Goal: Communication & Community: Answer question/provide support

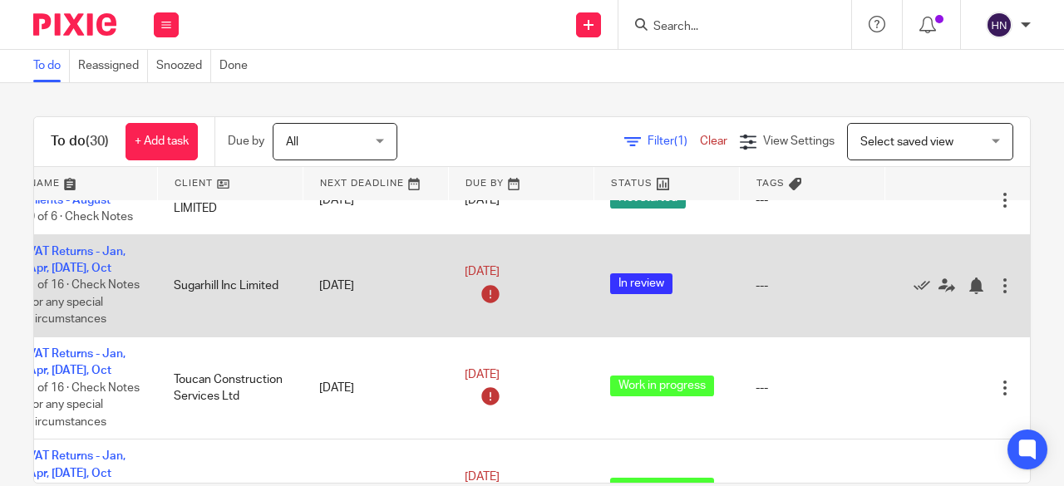
scroll to position [1591, 106]
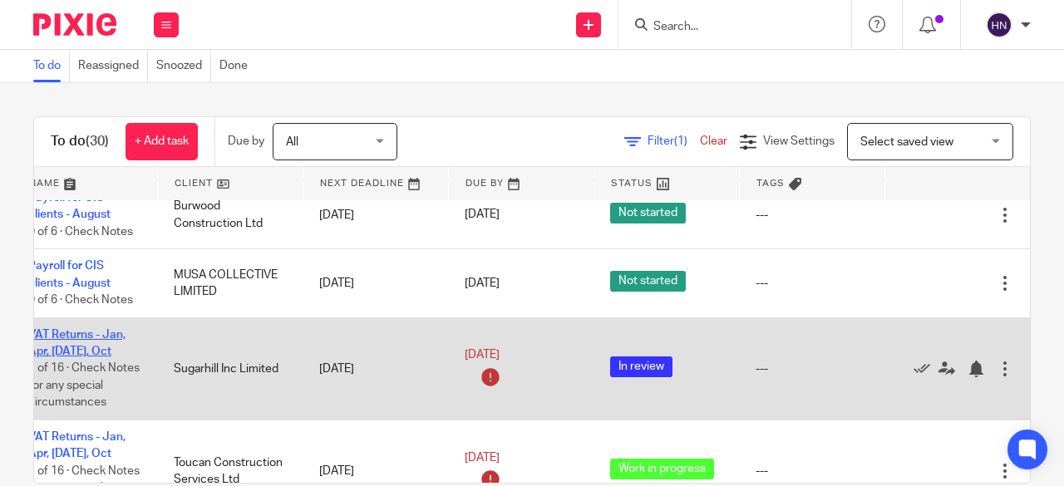
click at [73, 329] on link "VAT Returns - Jan, Apr, [DATE], Oct" at bounding box center [76, 343] width 97 height 28
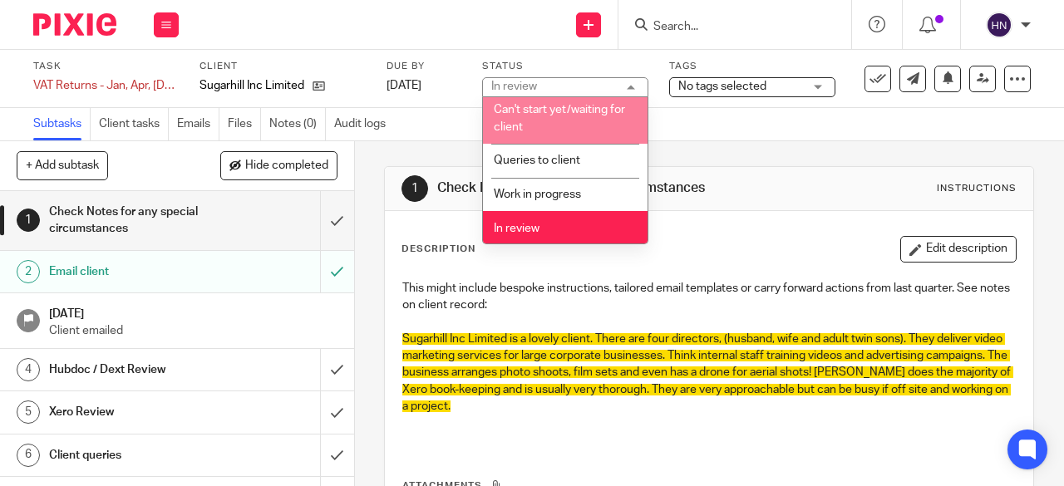
scroll to position [166, 0]
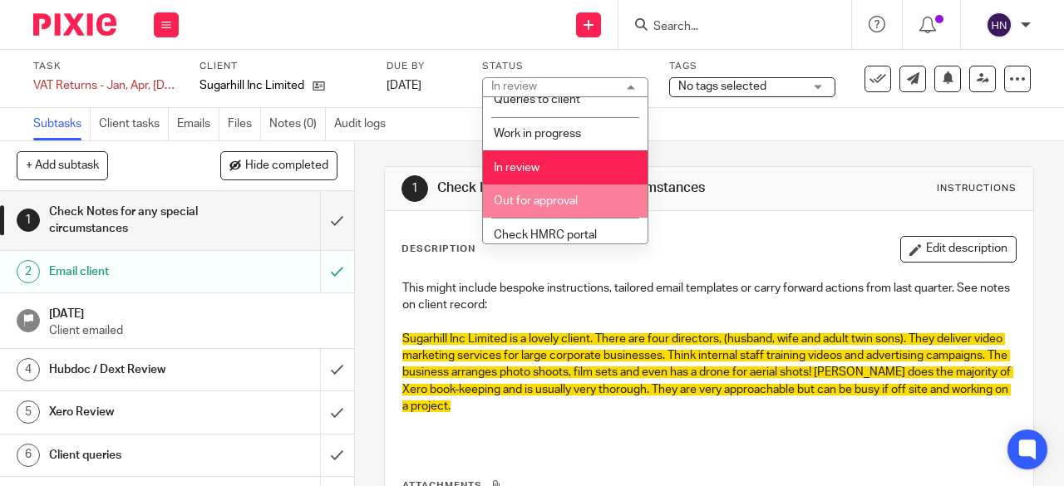
click at [559, 198] on span "Out for approval" at bounding box center [536, 201] width 84 height 12
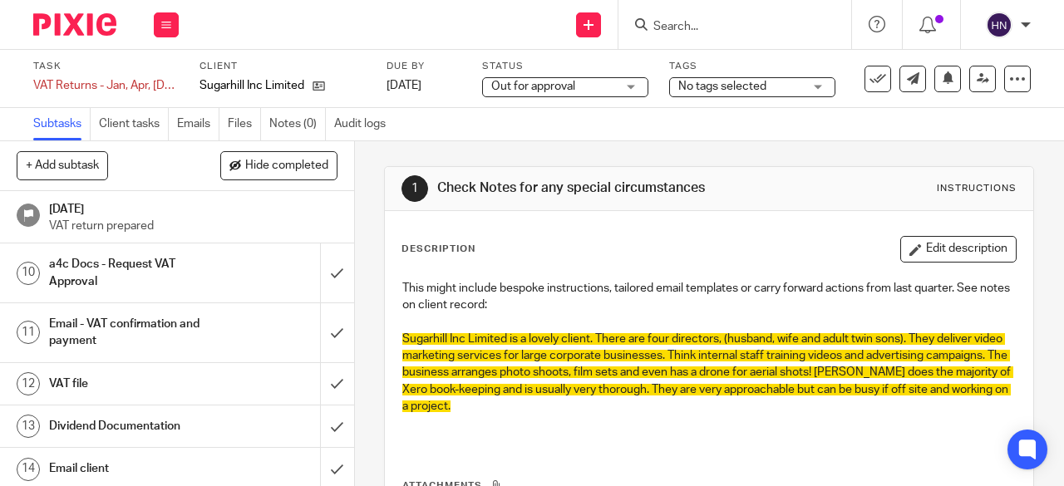
scroll to position [293, 0]
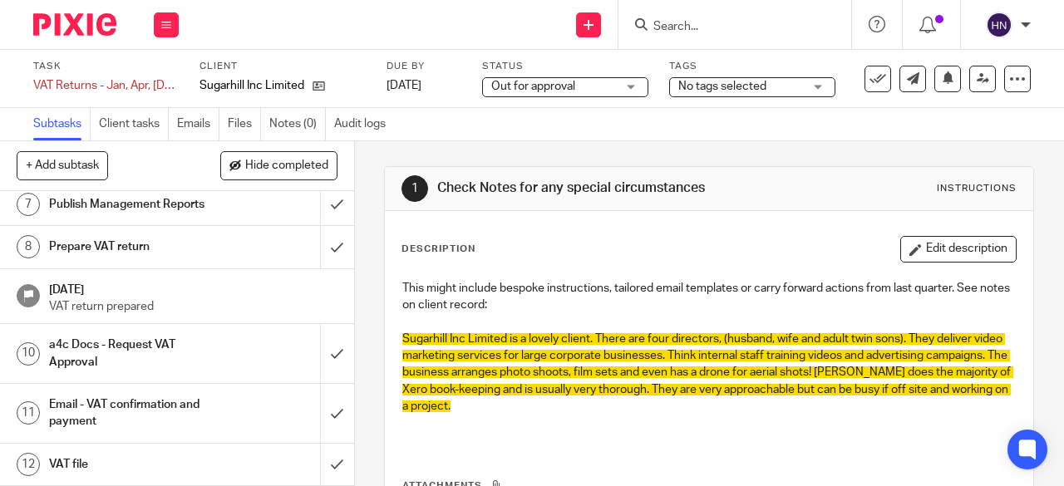
click at [101, 405] on h1 "Email - VAT confirmation and payment" at bounding box center [134, 413] width 170 height 42
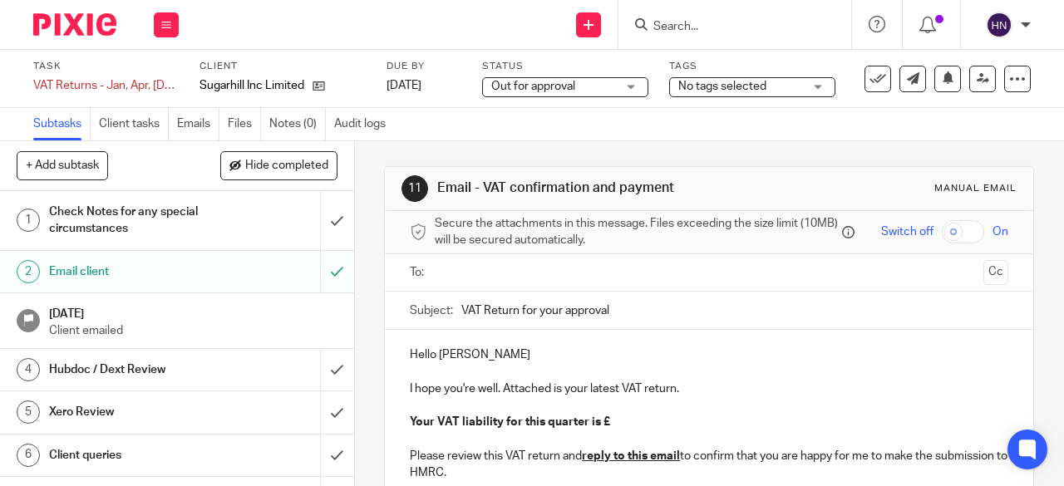
scroll to position [83, 0]
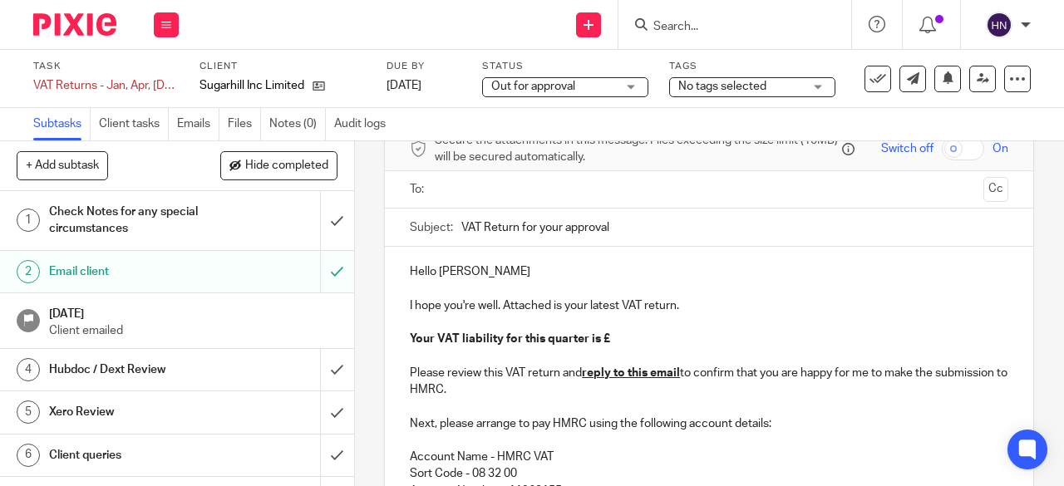
click at [498, 280] on p "Hello [PERSON_NAME]" at bounding box center [709, 272] width 599 height 17
click at [613, 345] on p "Your VAT liability for this quarter is £" at bounding box center [709, 339] width 599 height 17
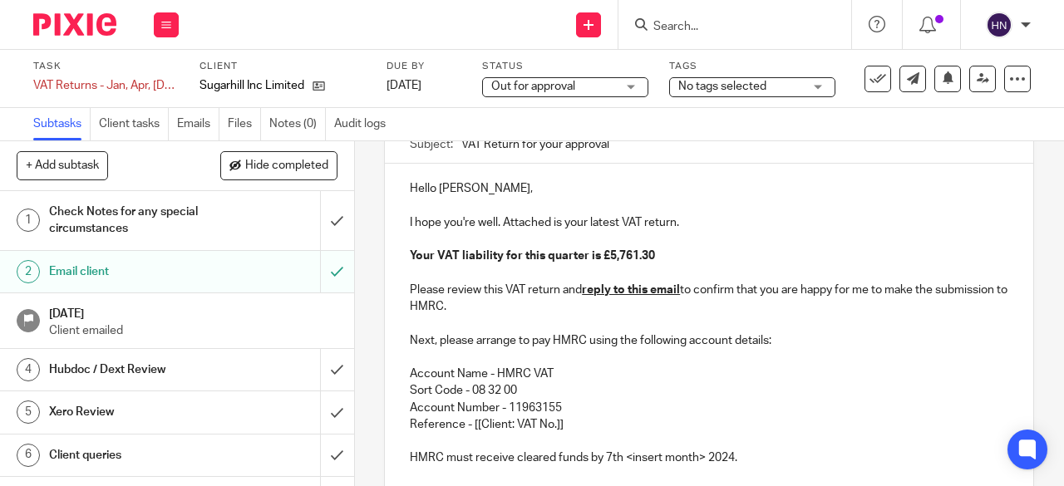
click at [501, 430] on p "Reference - [[Client: VAT No.]]" at bounding box center [709, 424] width 599 height 17
click at [535, 426] on p "Reference - [[Client: VAT No.]]" at bounding box center [709, 424] width 599 height 17
drag, startPoint x: 571, startPoint y: 427, endPoint x: 466, endPoint y: 435, distance: 105.8
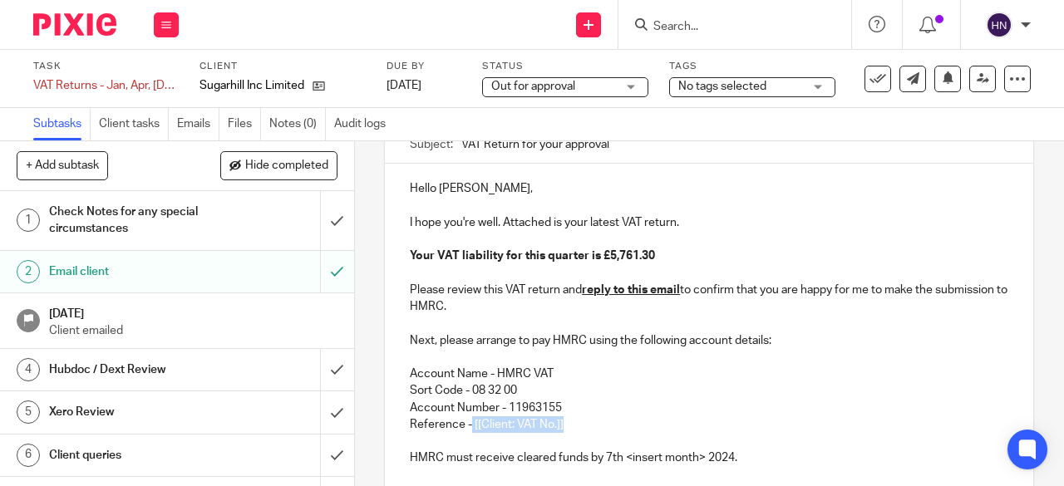
click at [466, 433] on p "Reference - [[Client: VAT No.]]" at bounding box center [709, 424] width 599 height 17
click at [466, 428] on p "Reference -972085112" at bounding box center [709, 424] width 599 height 17
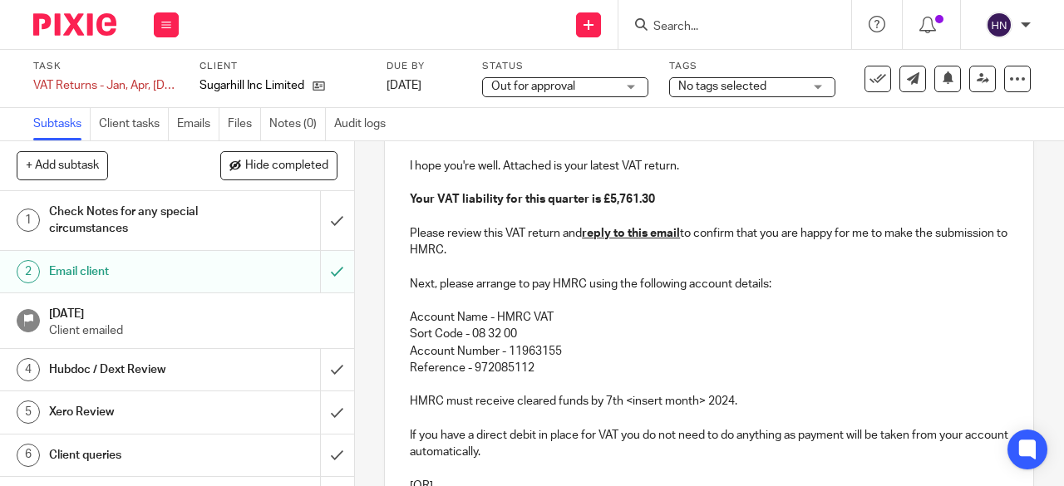
scroll to position [249, 0]
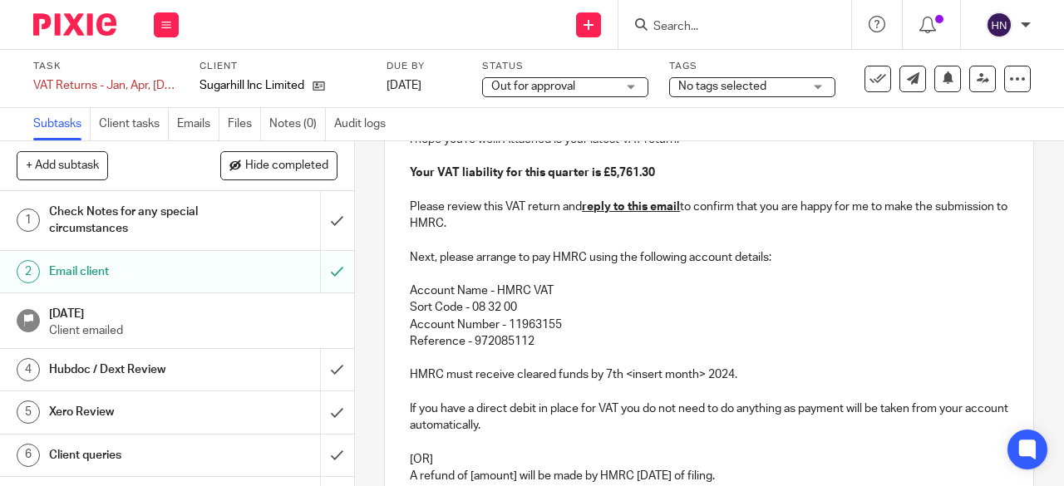
click at [701, 377] on p "HMRC must receive cleared funds by 7th <insert month> 2024." at bounding box center [709, 375] width 599 height 17
click at [703, 378] on p "HMRC must receive cleared funds by [DATE]." at bounding box center [709, 375] width 599 height 17
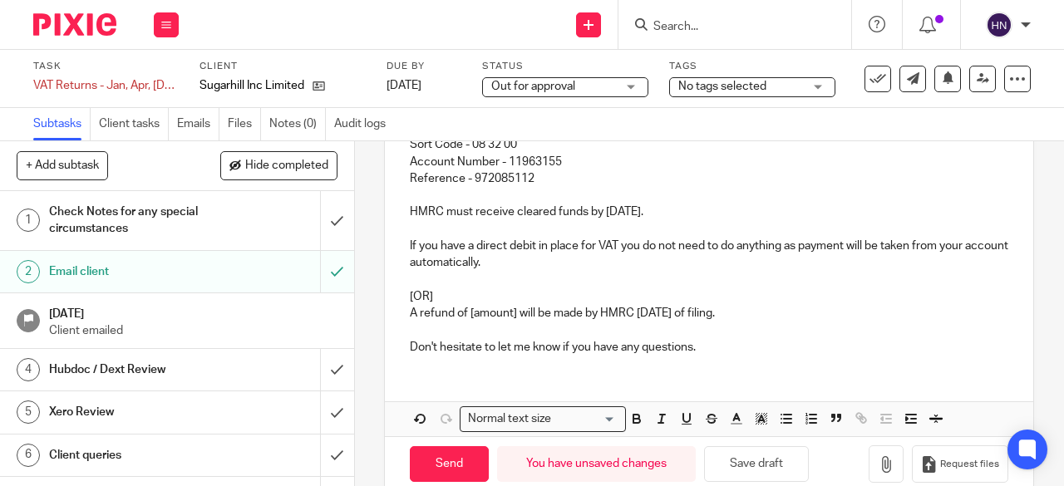
scroll to position [416, 0]
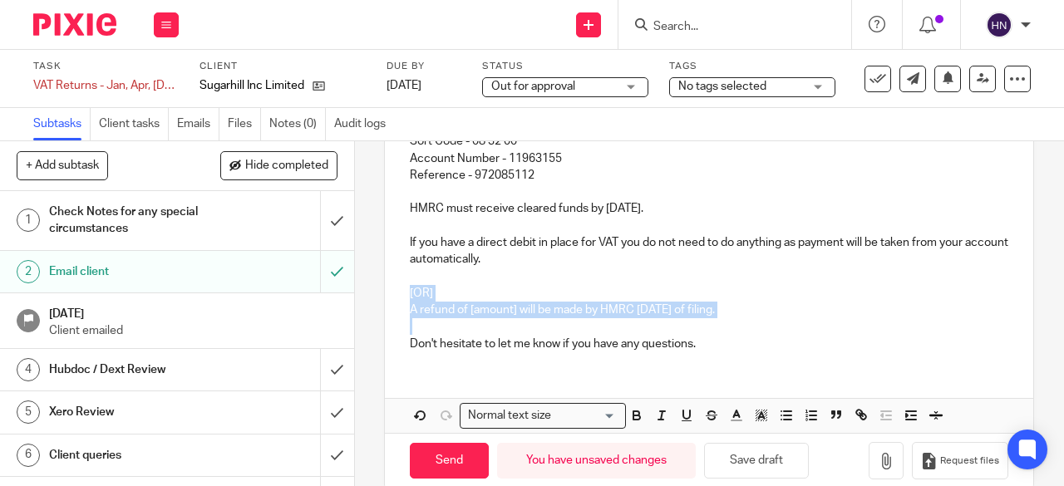
drag, startPoint x: 406, startPoint y: 285, endPoint x: 732, endPoint y: 337, distance: 329.9
click at [732, 337] on div "Hello [PERSON_NAME], I hope you're well. Attached is your latest VAT return. Yo…" at bounding box center [709, 139] width 648 height 451
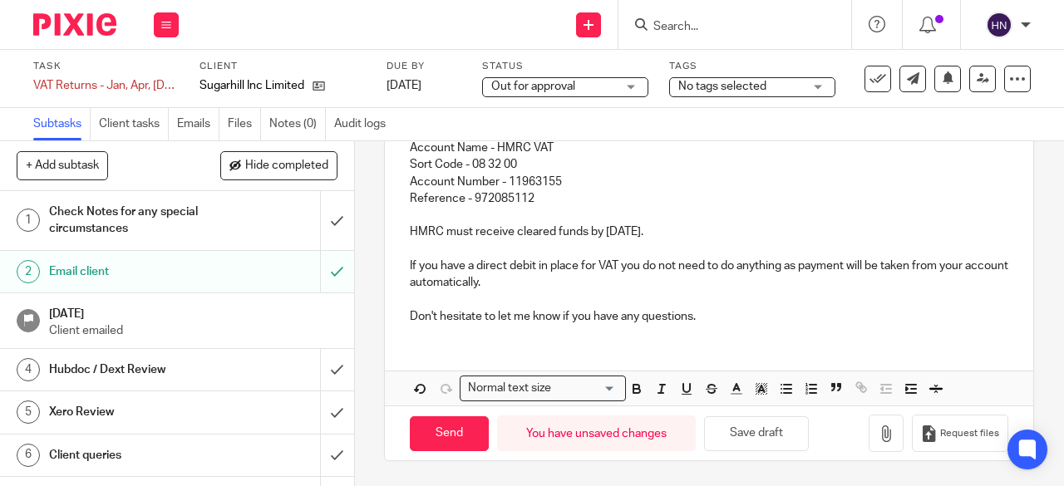
click at [710, 312] on p "Don't hesitate to let me know if you have any questions." at bounding box center [709, 316] width 599 height 17
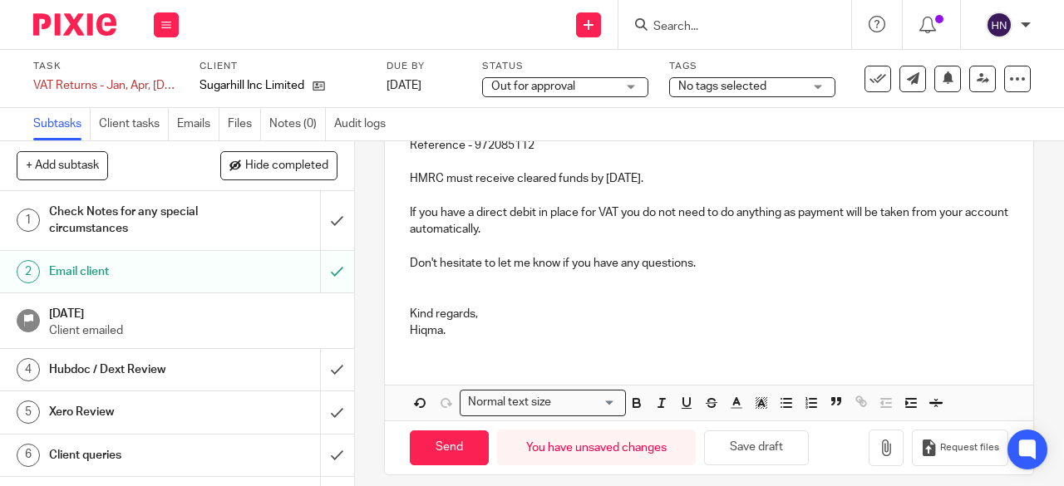
scroll to position [462, 0]
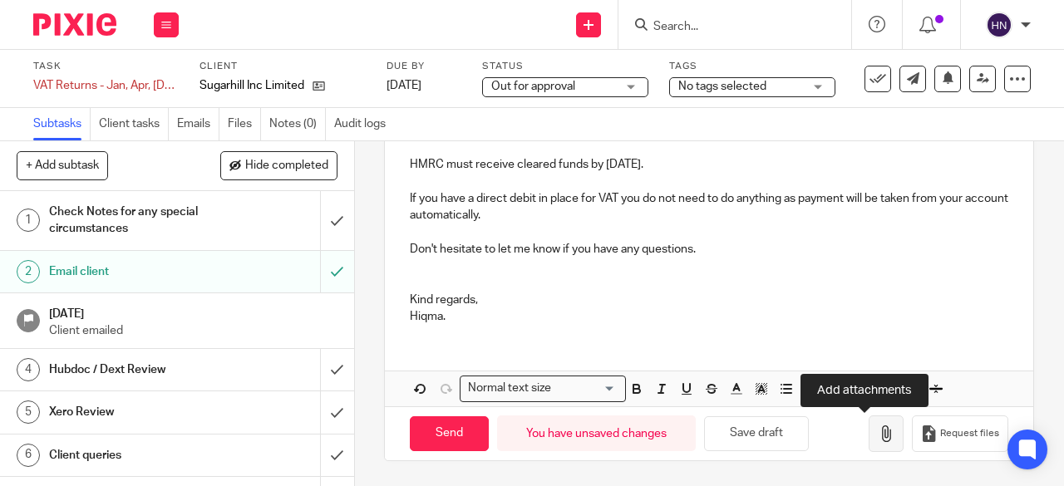
click at [869, 421] on button "button" at bounding box center [886, 434] width 35 height 37
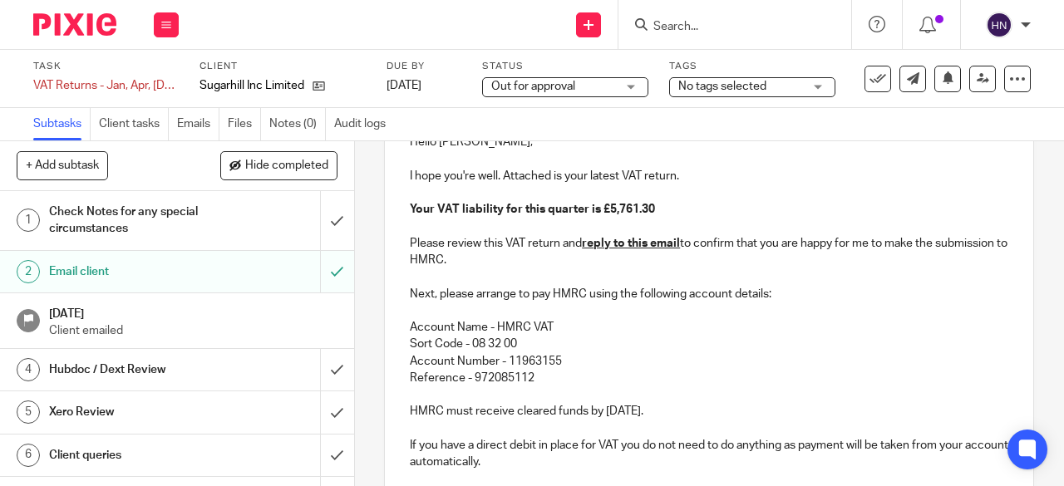
scroll to position [47, 0]
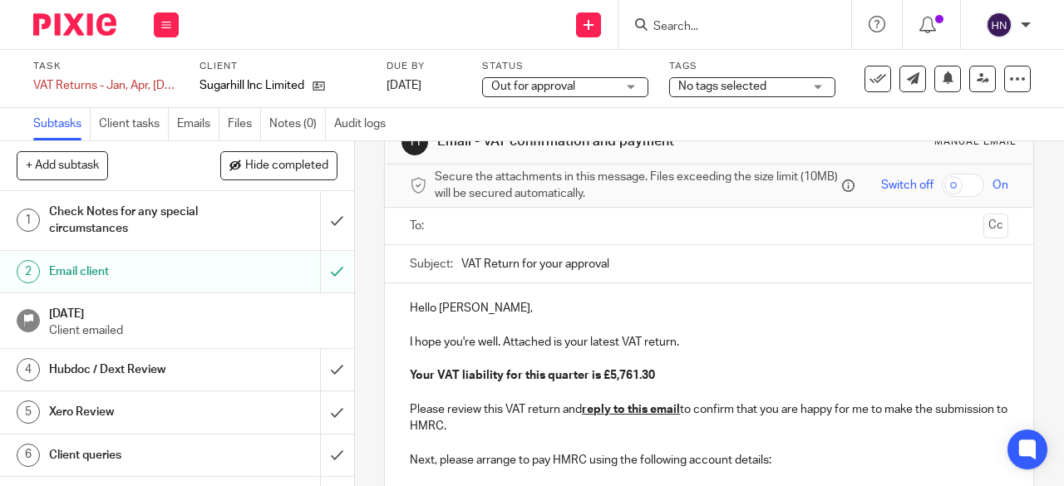
click at [462, 232] on input "text" at bounding box center [709, 226] width 536 height 19
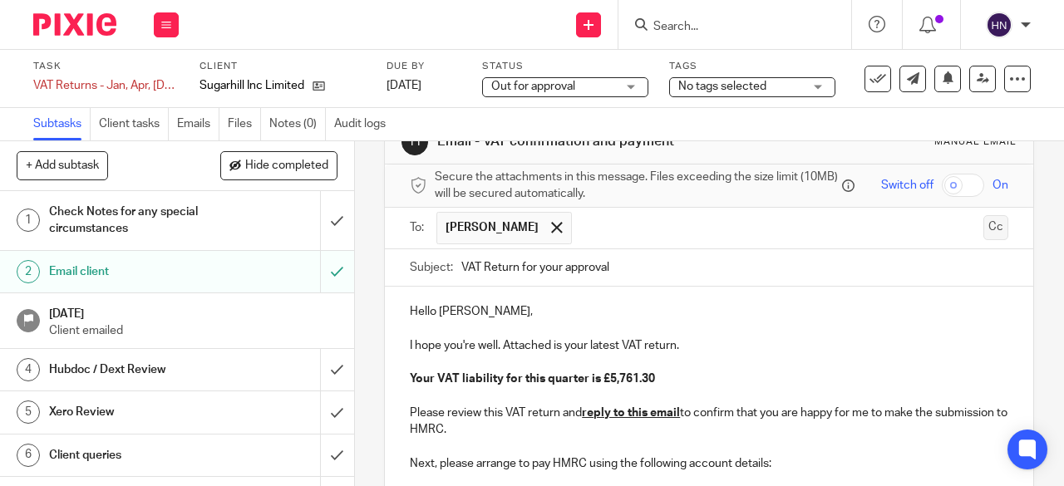
click at [983, 233] on button "Cc" at bounding box center [995, 227] width 25 height 25
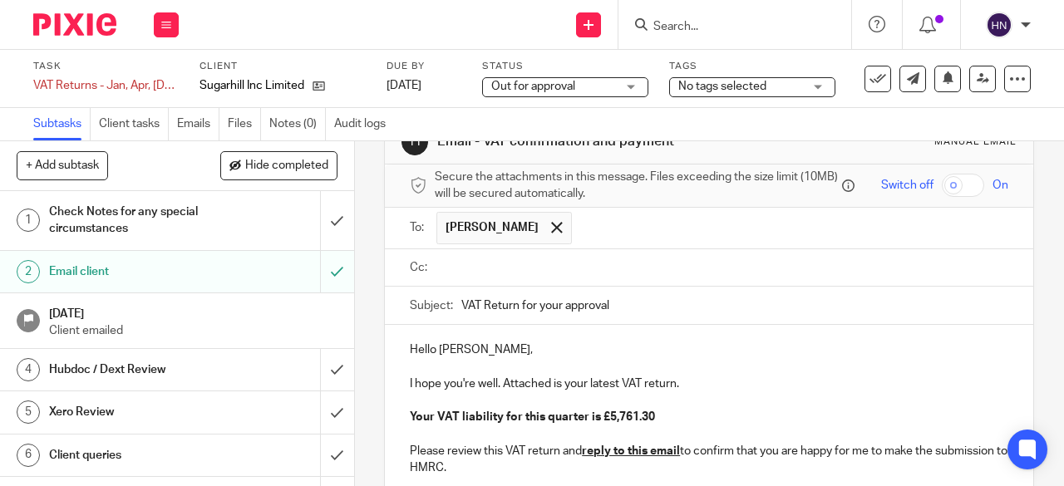
click at [506, 273] on input "text" at bounding box center [721, 268] width 561 height 19
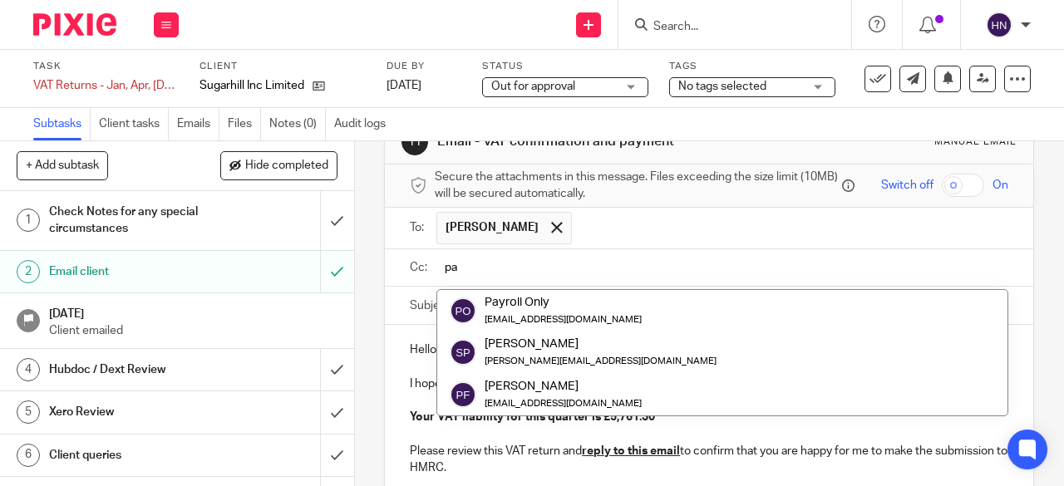
type input "pas"
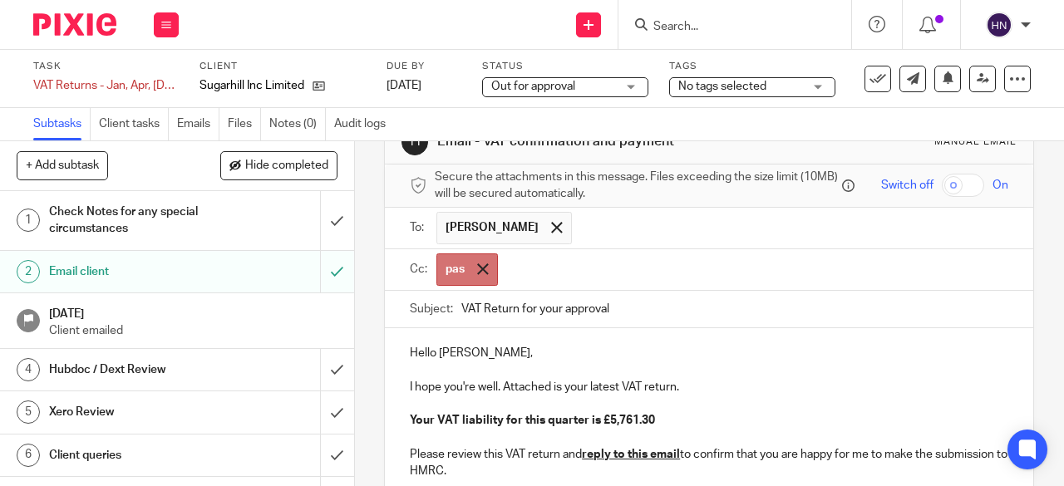
click at [477, 273] on span at bounding box center [482, 269] width 11 height 11
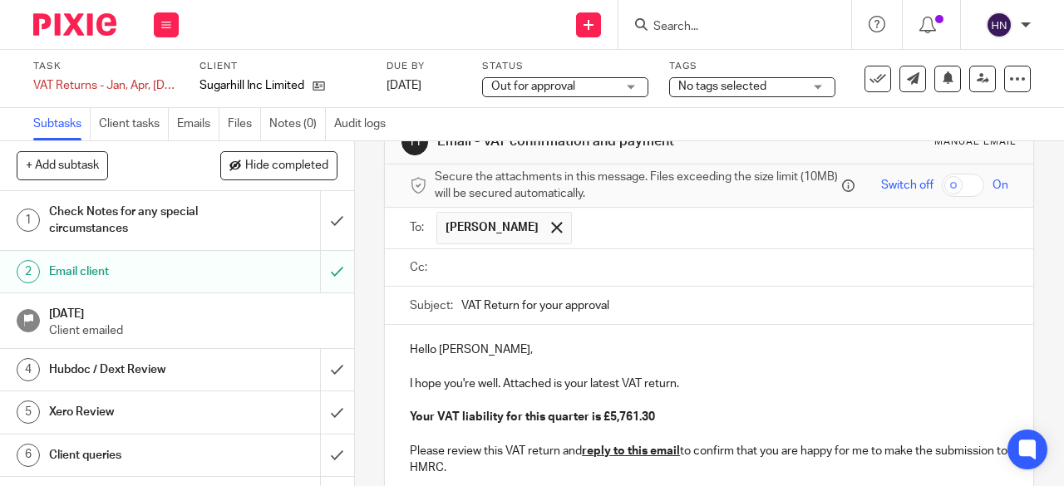
click at [486, 272] on input "text" at bounding box center [721, 268] width 561 height 19
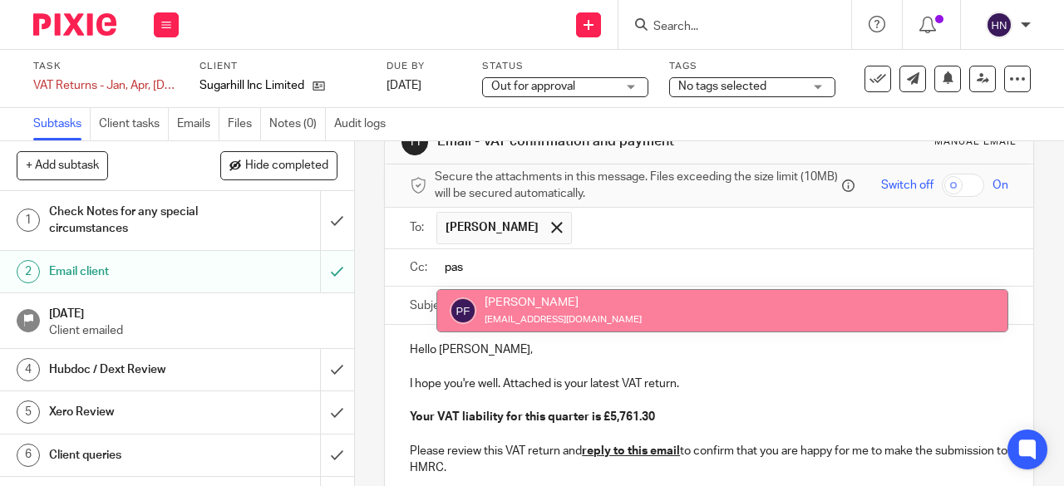
type input "pas"
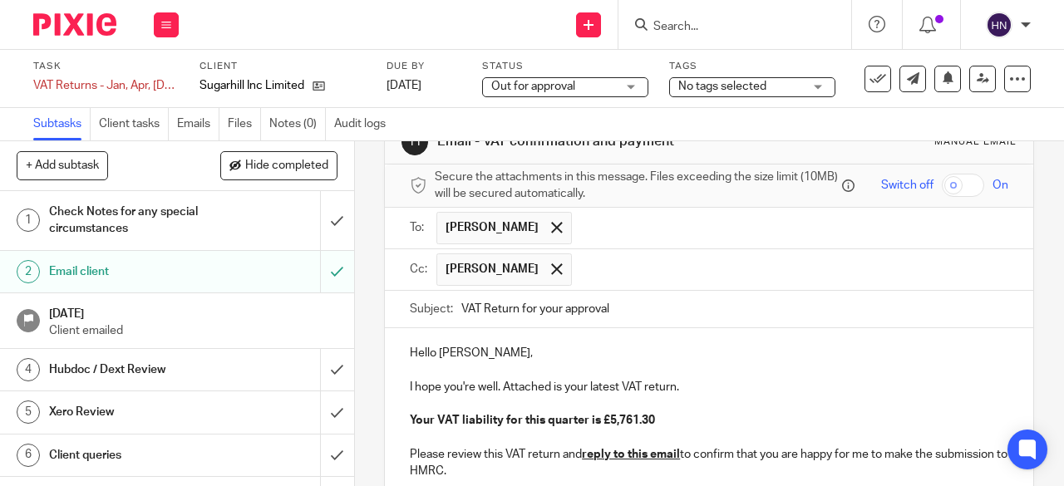
click at [616, 272] on input "text" at bounding box center [791, 270] width 422 height 32
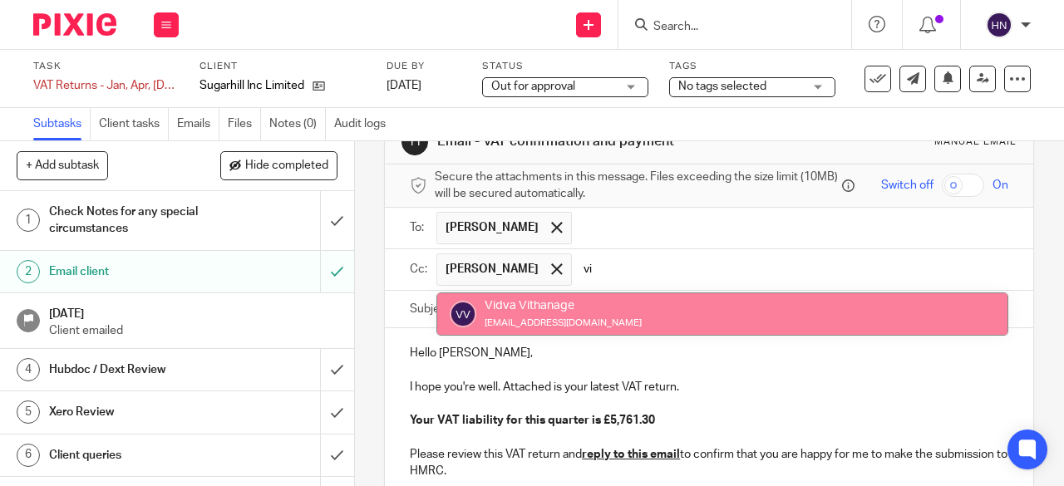
type input "vi"
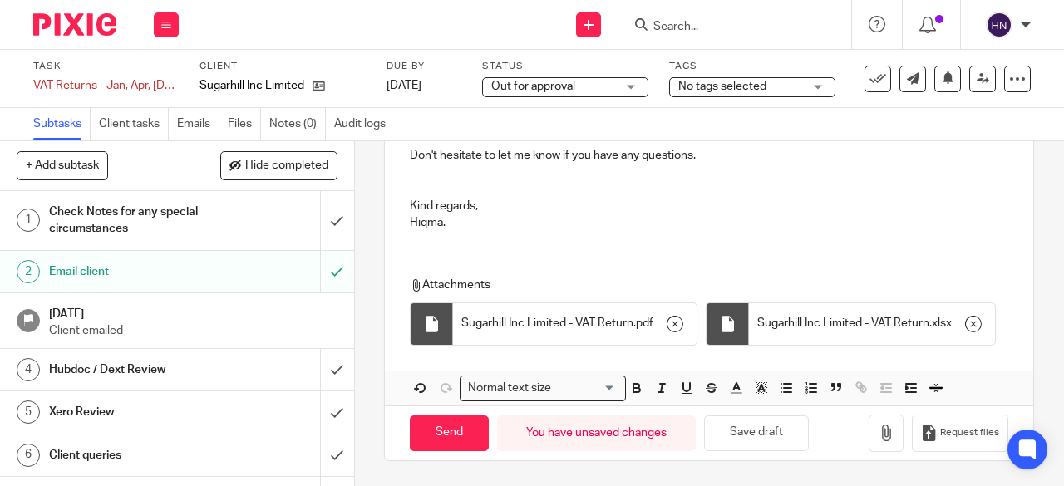
scroll to position [651, 0]
click at [447, 428] on input "Send" at bounding box center [449, 434] width 79 height 36
type input "Sent"
